Goal: Book appointment/travel/reservation

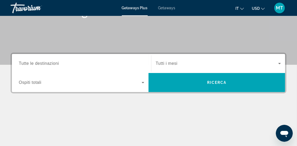
scroll to position [105, 0]
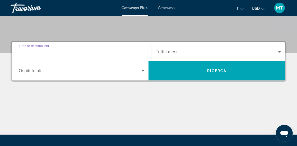
click at [79, 52] on input "Destination Tutte le destinazioni" at bounding box center [82, 52] width 126 height 6
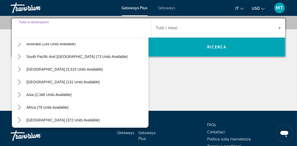
scroll to position [86, 0]
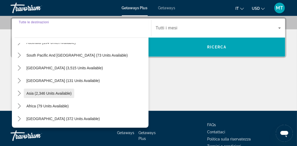
click at [57, 93] on span "Asia (2,346 units available)" at bounding box center [48, 93] width 45 height 4
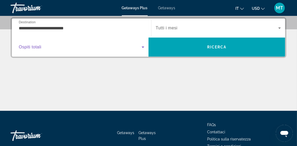
click at [143, 46] on icon "Search widget" at bounding box center [143, 47] width 6 height 6
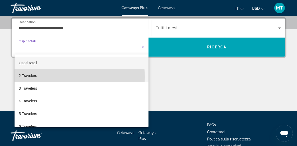
click at [59, 77] on mat-option "2 Travelers" at bounding box center [82, 75] width 134 height 13
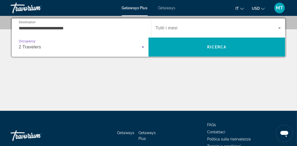
click at [281, 27] on icon "Search widget" at bounding box center [279, 28] width 6 height 6
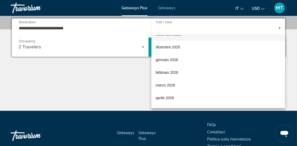
scroll to position [30, 0]
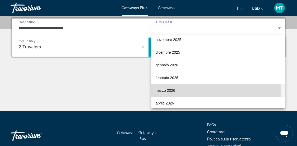
click at [174, 89] on span "marzo 2026" at bounding box center [166, 90] width 20 height 6
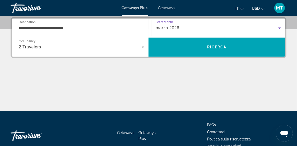
click at [81, 27] on input "**********" at bounding box center [82, 28] width 126 height 6
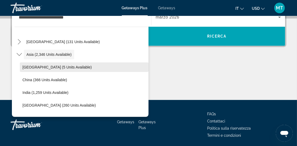
scroll to position [148, 0]
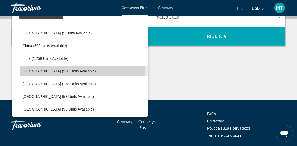
click at [57, 70] on span "[GEOGRAPHIC_DATA] (260 units available)" at bounding box center [58, 71] width 73 height 4
type input "**********"
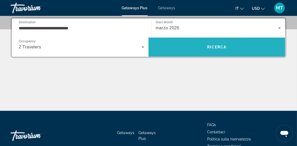
click at [213, 49] on span "Ricerca" at bounding box center [217, 47] width 20 height 4
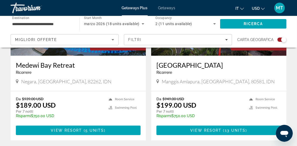
scroll to position [291, 0]
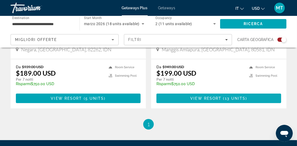
click at [217, 98] on span "View Resort" at bounding box center [205, 98] width 31 height 4
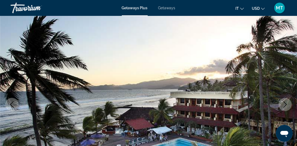
scroll to position [79, 0]
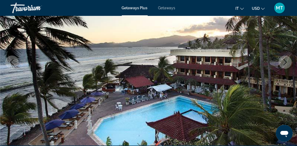
click at [285, 62] on icon "Next image" at bounding box center [285, 62] width 6 height 6
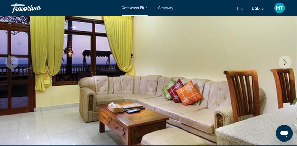
click at [285, 62] on icon "Next image" at bounding box center [285, 62] width 6 height 6
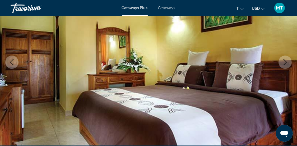
click at [285, 62] on icon "Next image" at bounding box center [285, 62] width 6 height 6
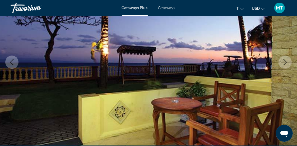
click at [285, 62] on icon "Next image" at bounding box center [285, 62] width 6 height 6
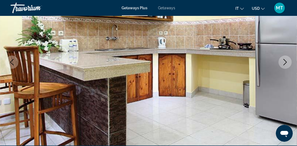
click at [285, 62] on icon "Next image" at bounding box center [285, 62] width 6 height 6
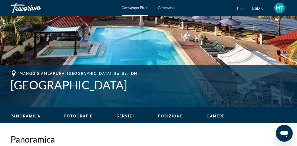
scroll to position [0, 0]
